Goal: Information Seeking & Learning: Learn about a topic

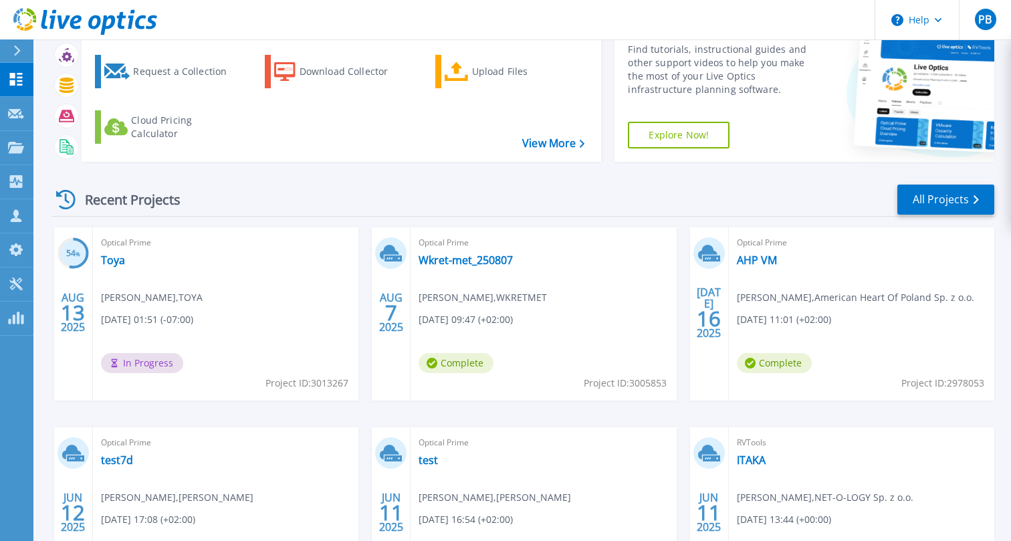
scroll to position [69, 0]
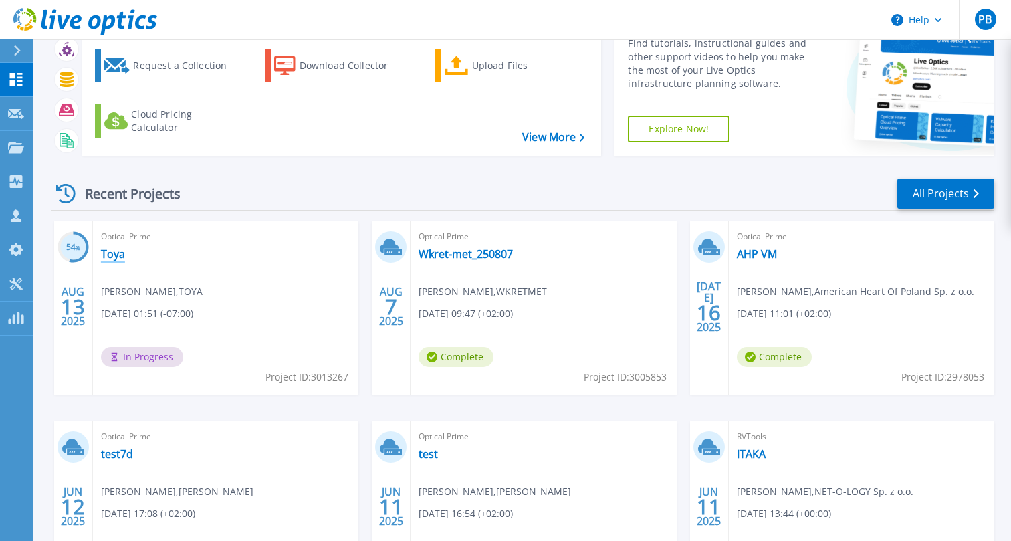
click at [108, 254] on link "Toya" at bounding box center [113, 253] width 24 height 13
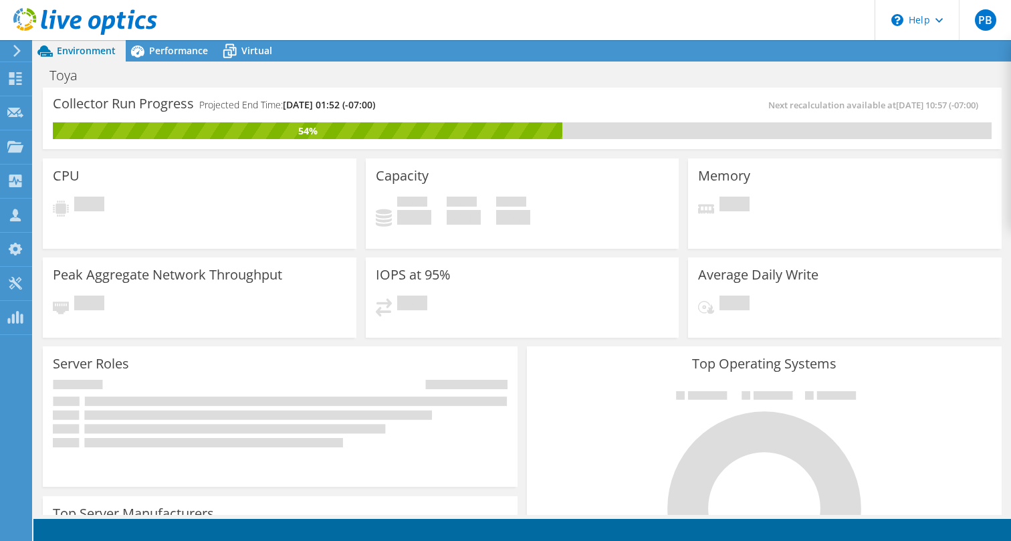
click at [484, 100] on div "Collector Run Progress Projected End Time: [DATE] 01:52 (-07:00)" at bounding box center [287, 110] width 469 height 25
click at [161, 52] on span "Performance" at bounding box center [178, 50] width 59 height 13
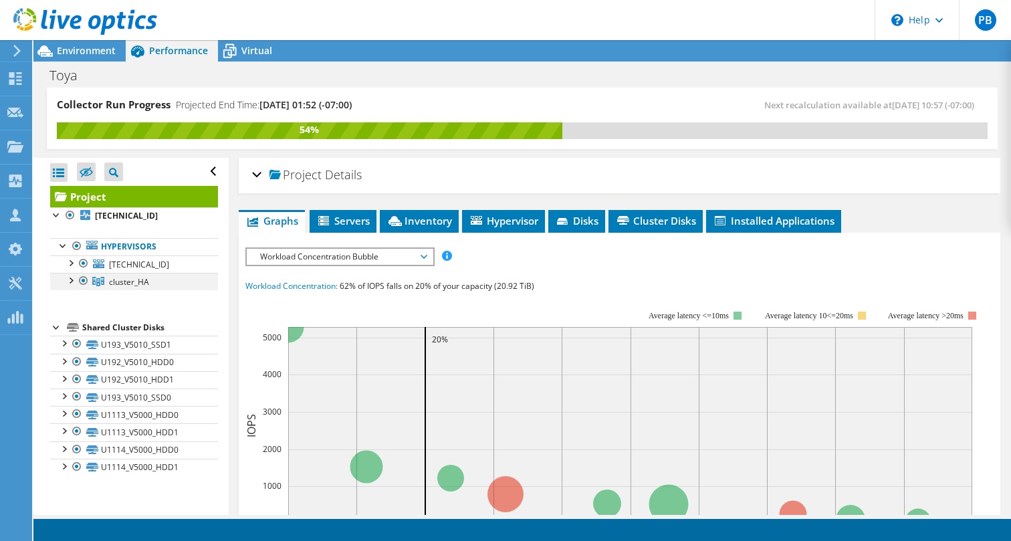
click at [70, 278] on div at bounding box center [70, 279] width 13 height 13
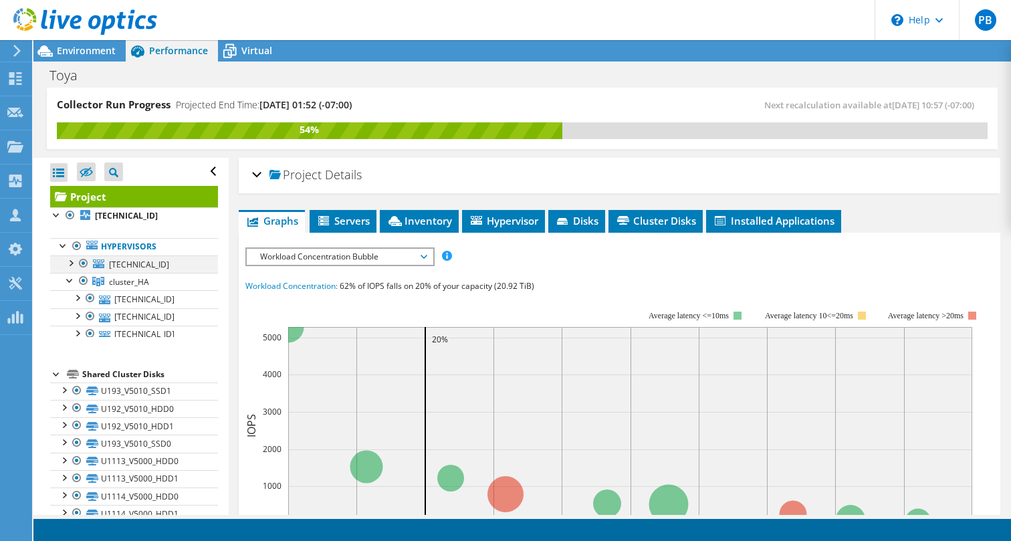
click at [73, 260] on div at bounding box center [70, 261] width 13 height 13
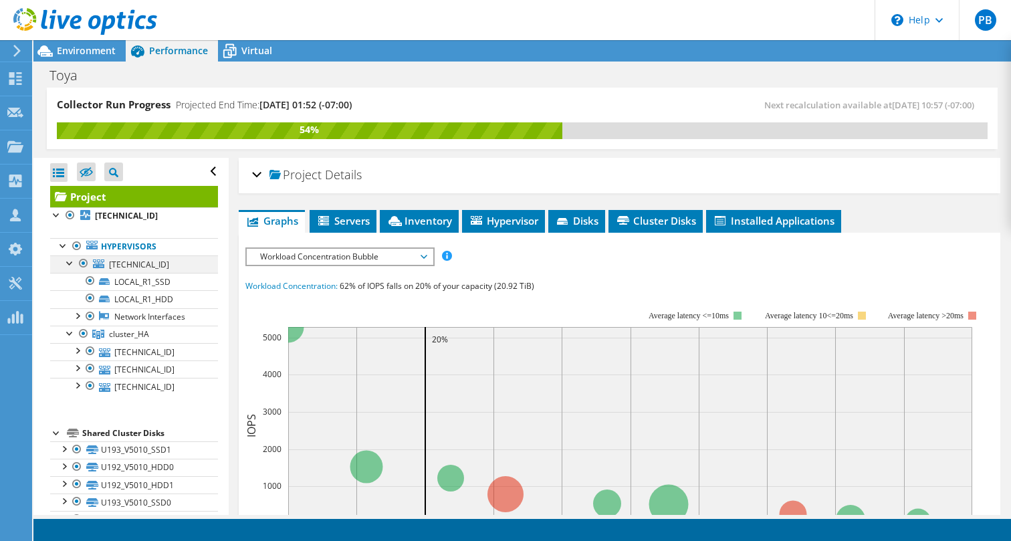
click at [73, 259] on div at bounding box center [70, 261] width 13 height 13
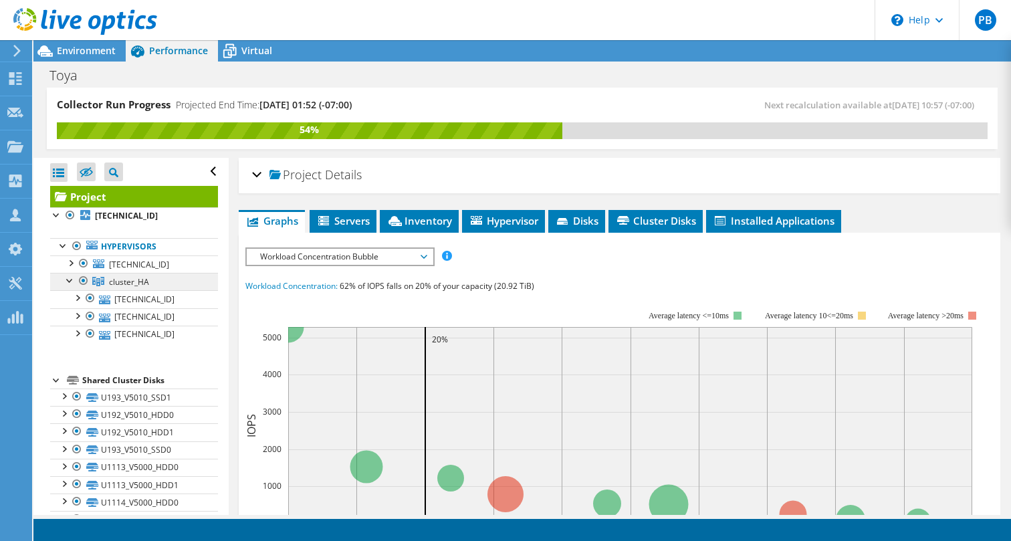
click at [137, 283] on span "cluster_HA" at bounding box center [129, 281] width 40 height 11
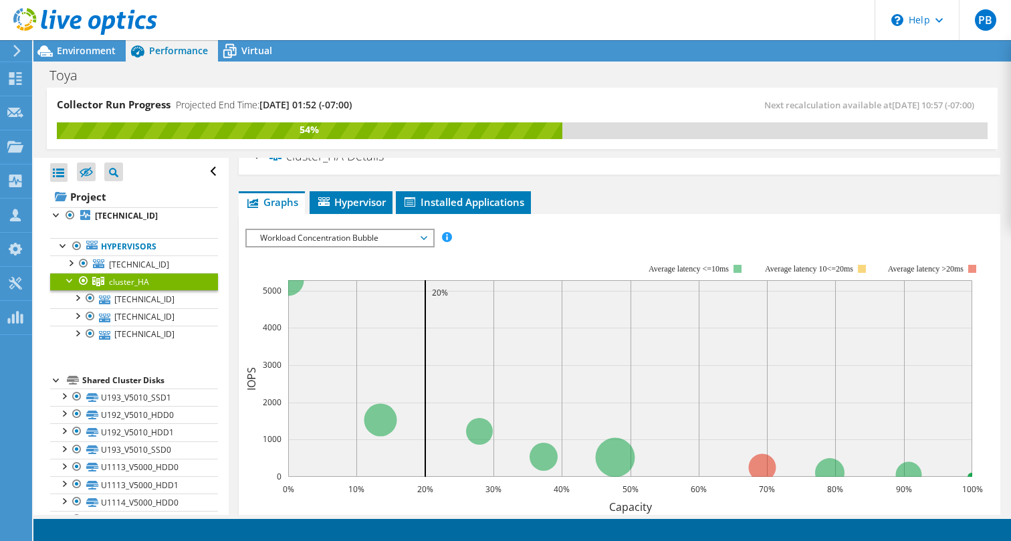
scroll to position [15, 0]
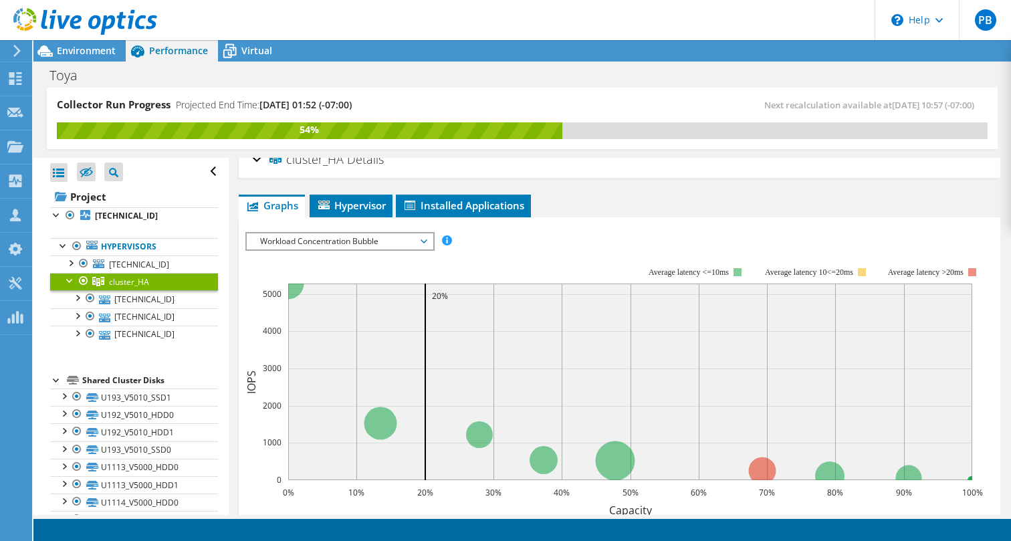
click at [505, 239] on div "IOPS Disk Throughput IO Size Latency Queue Depth CPU Percentage Memory Page Fau…" at bounding box center [619, 241] width 748 height 18
click at [505, 244] on div "IOPS Disk Throughput IO Size Latency Queue Depth CPU Percentage Memory Page Fau…" at bounding box center [619, 241] width 748 height 18
